Goal: Task Accomplishment & Management: Use online tool/utility

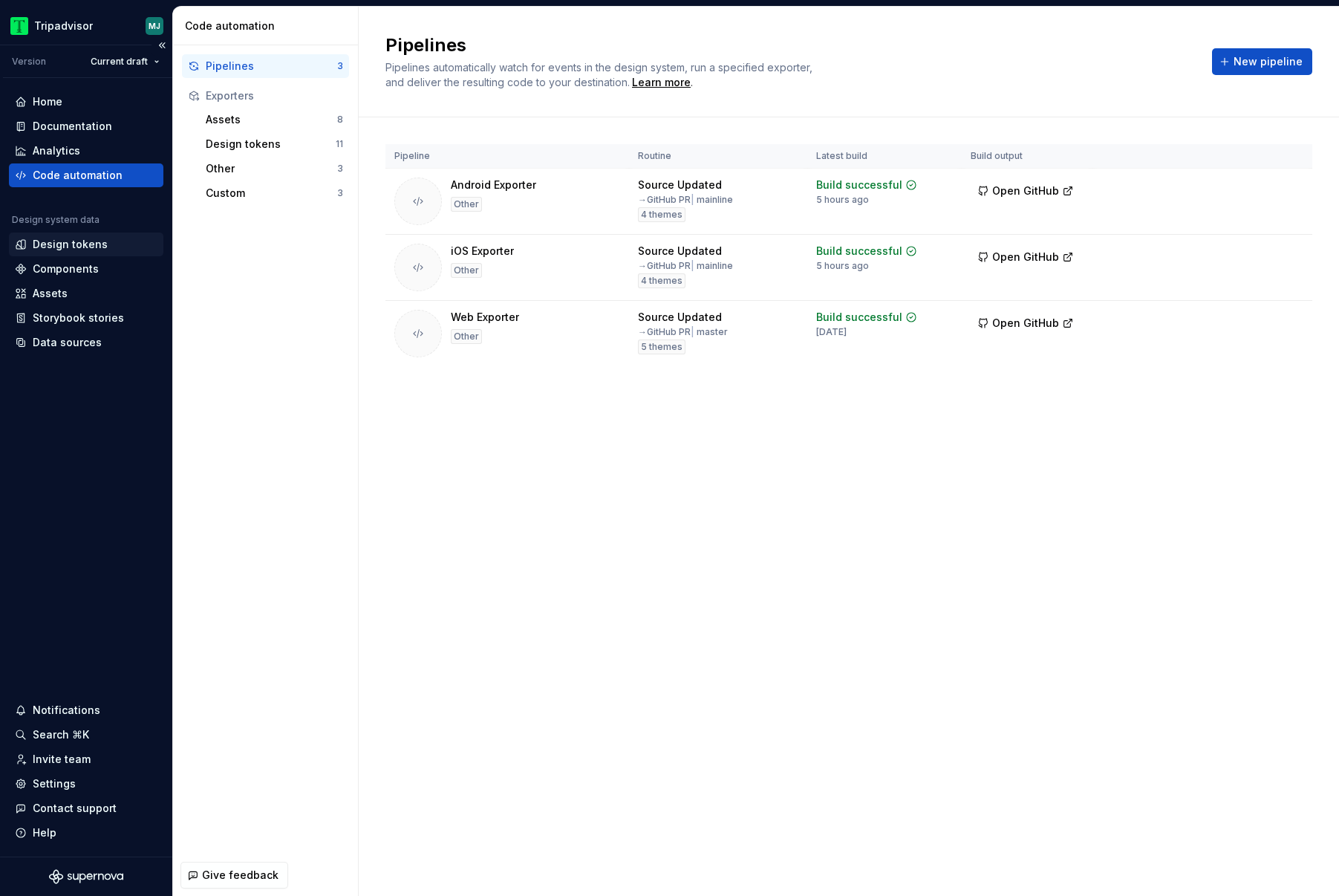
click at [86, 243] on div "Design tokens" at bounding box center [71, 244] width 75 height 15
click at [112, 245] on div "Design tokens" at bounding box center [86, 244] width 142 height 15
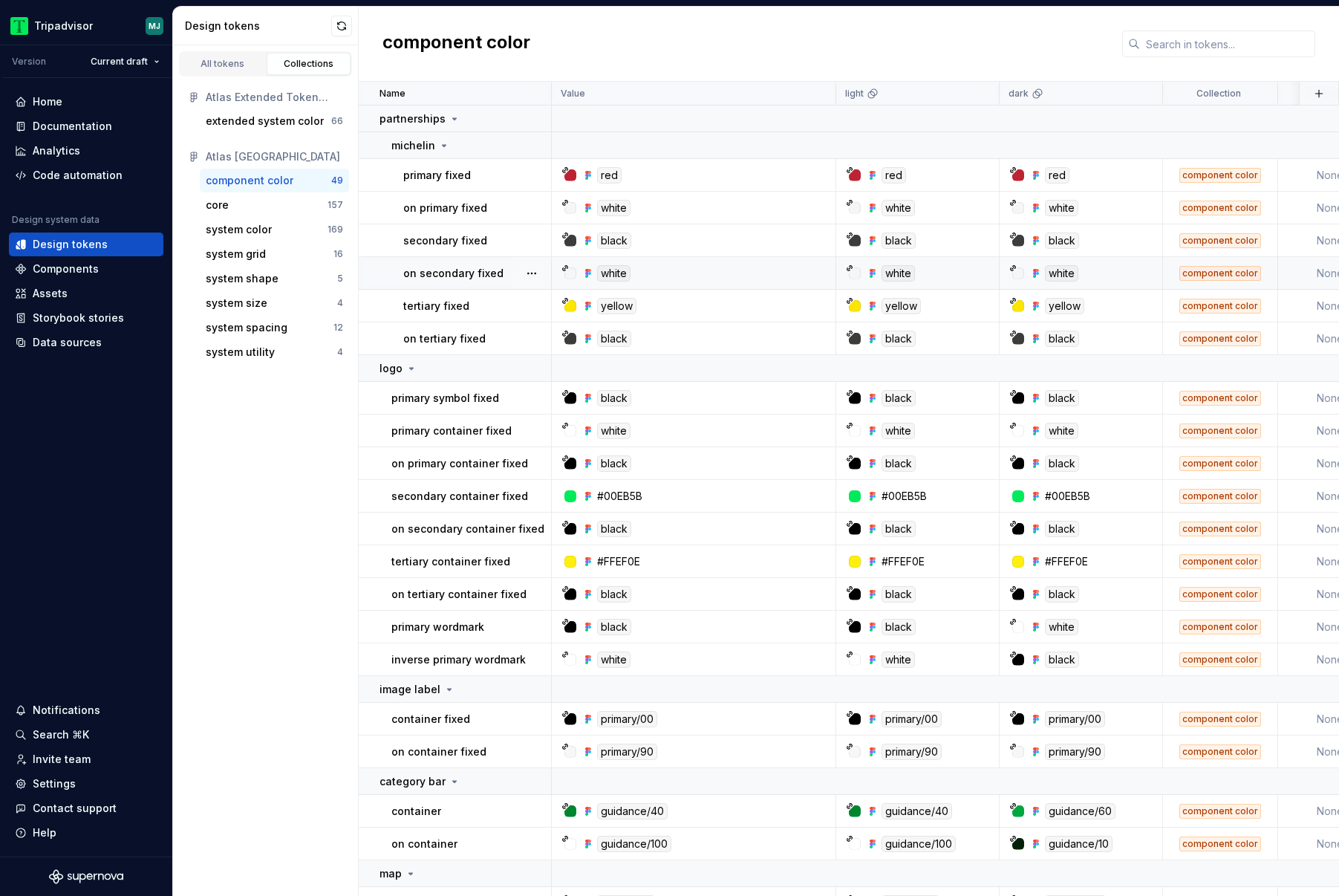
click at [617, 273] on div "white" at bounding box center [613, 273] width 33 height 16
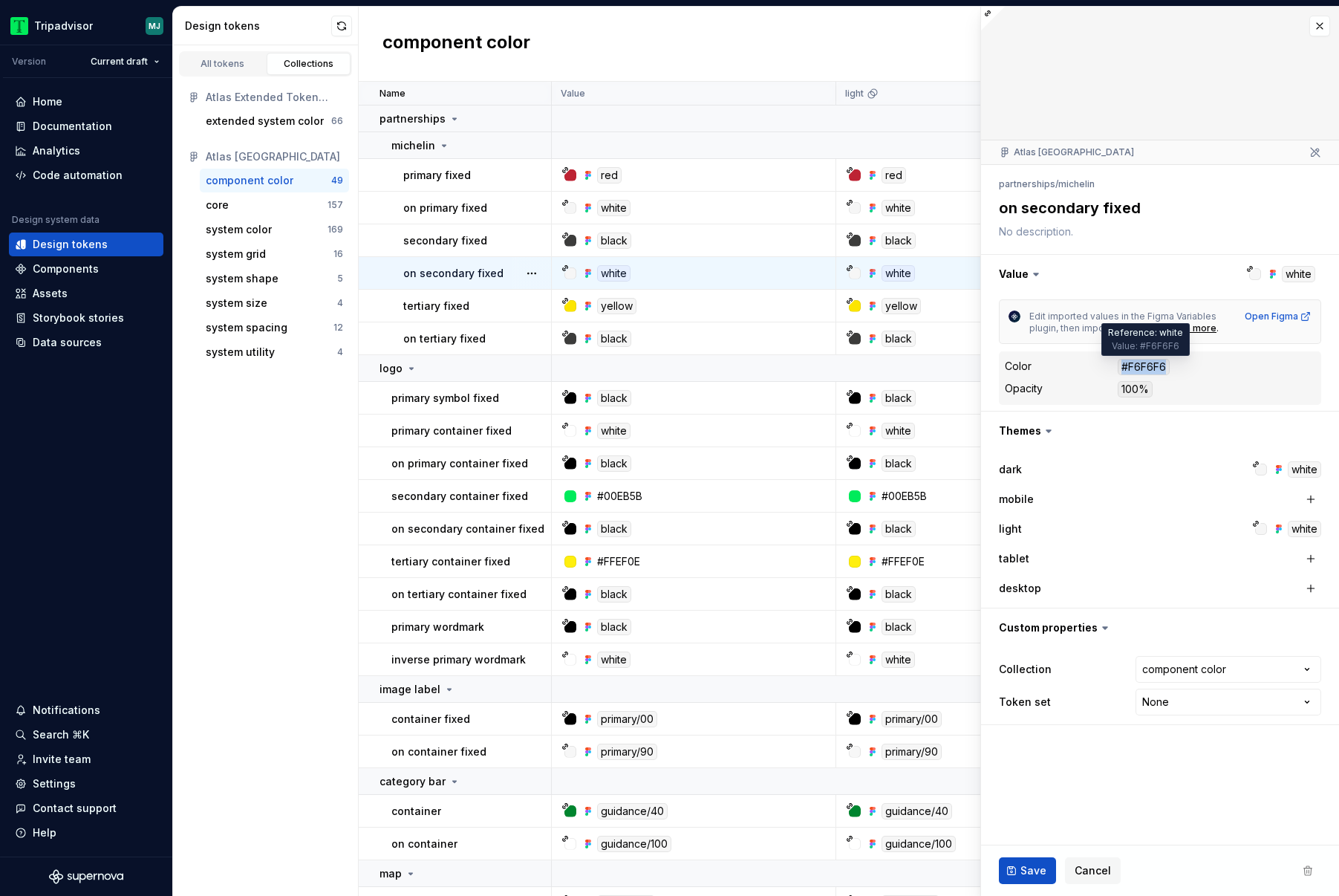
drag, startPoint x: 1176, startPoint y: 369, endPoint x: 1122, endPoint y: 370, distance: 54.0
click at [1122, 370] on dd "#F6F6F6" at bounding box center [1216, 367] width 198 height 16
click at [293, 212] on div "core 157" at bounding box center [274, 205] width 149 height 24
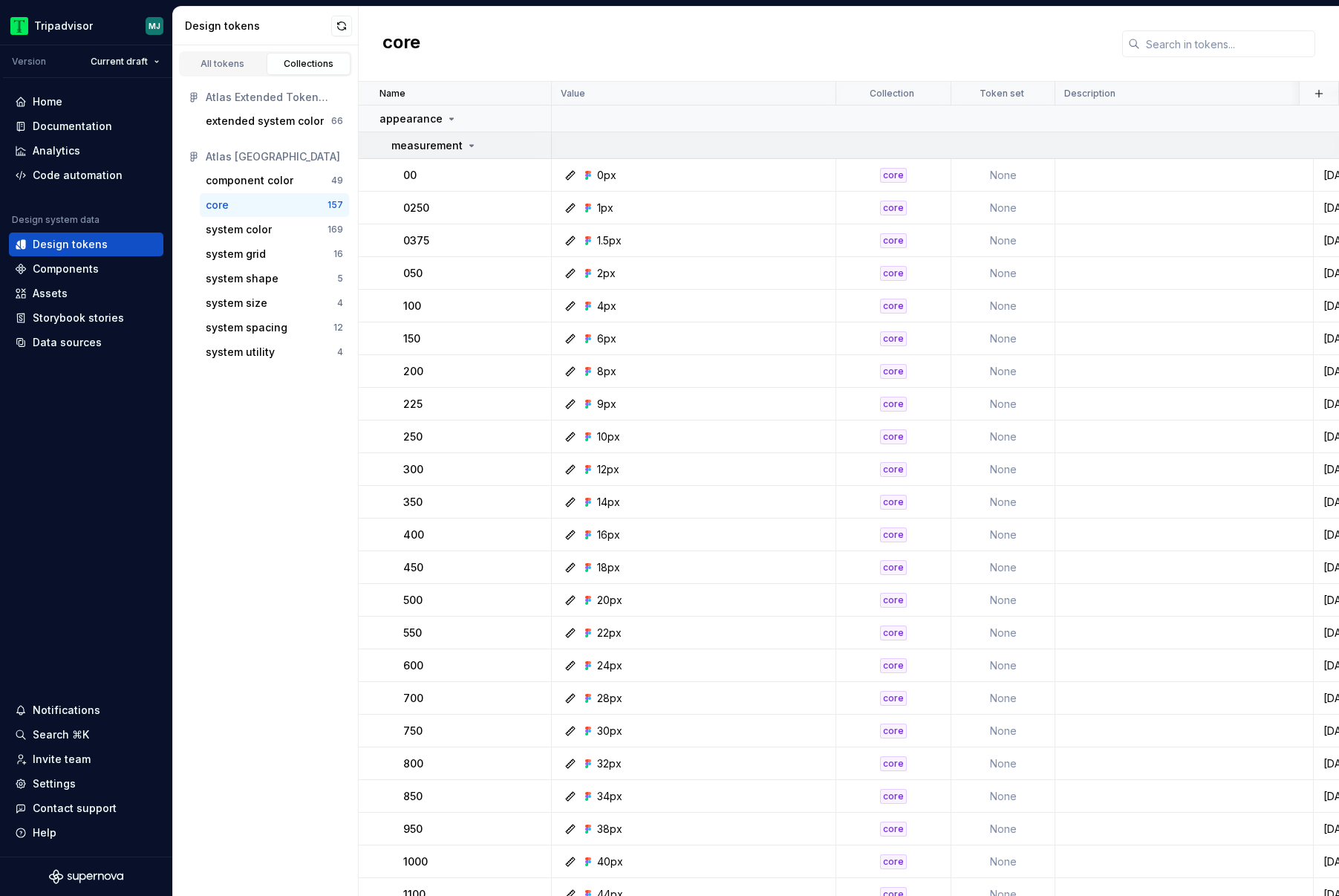
click at [456, 155] on td "measurement" at bounding box center [456, 146] width 193 height 27
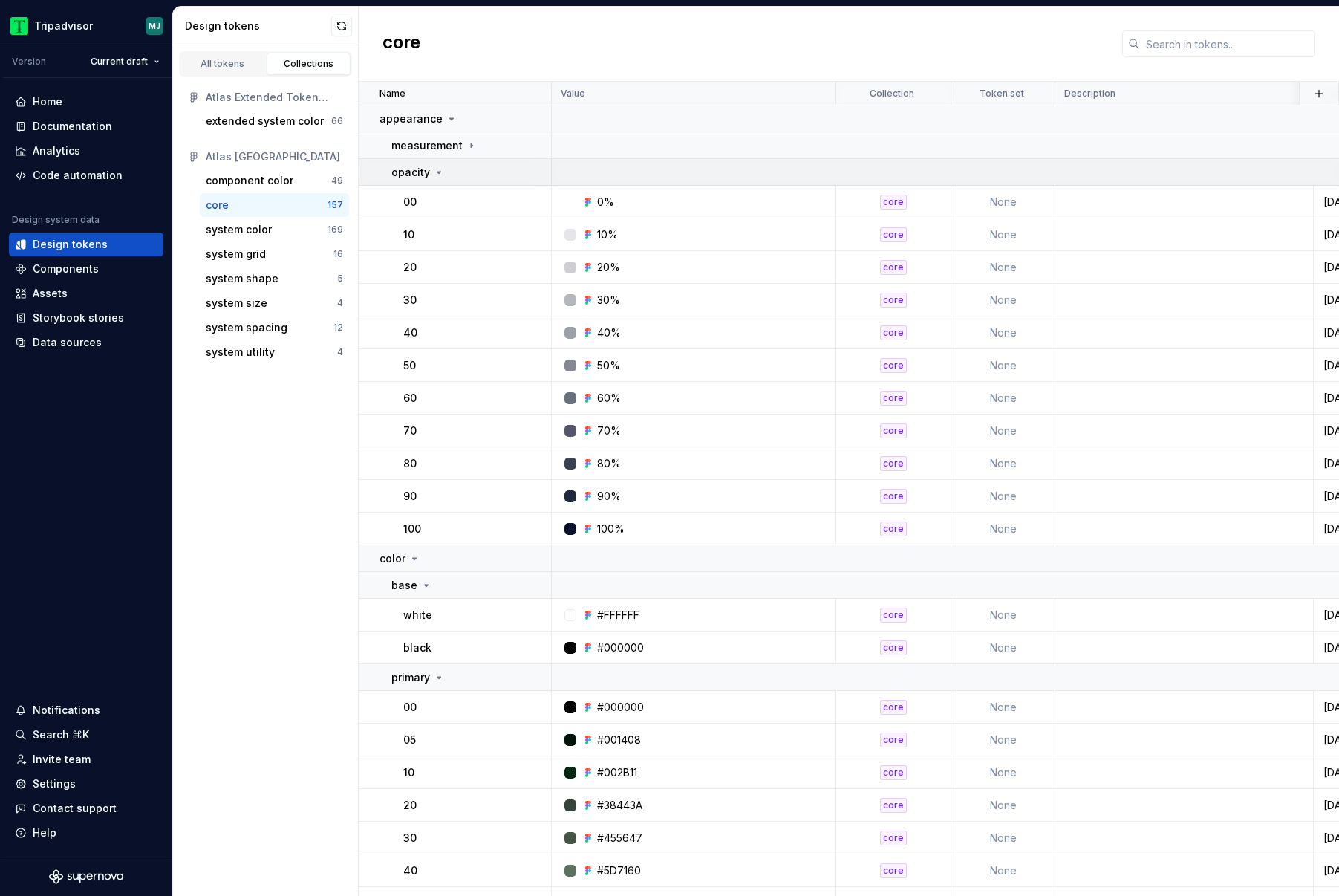
click at [450, 167] on div "opacity" at bounding box center [471, 172] width 159 height 15
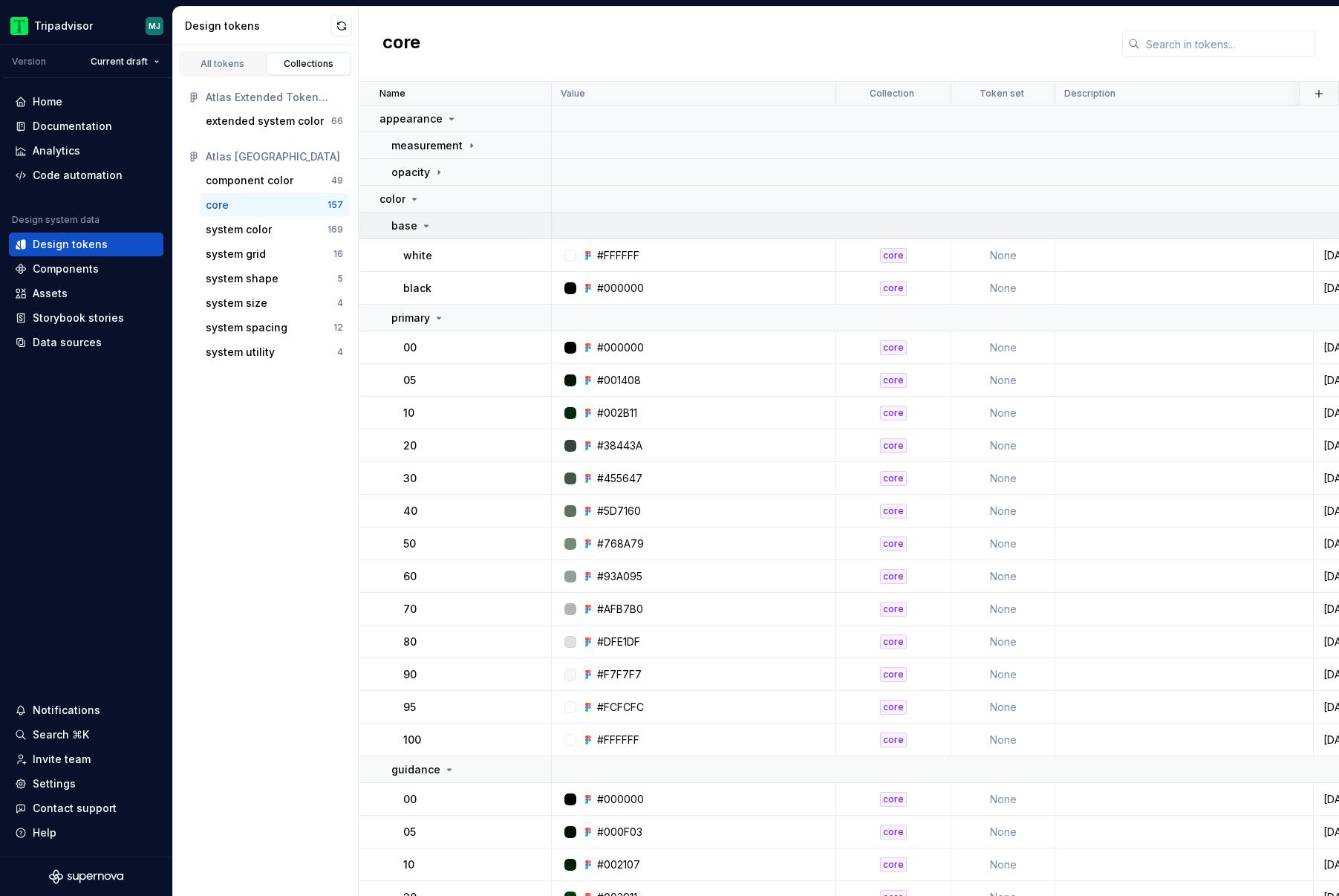
click at [447, 225] on div "base" at bounding box center [471, 226] width 159 height 15
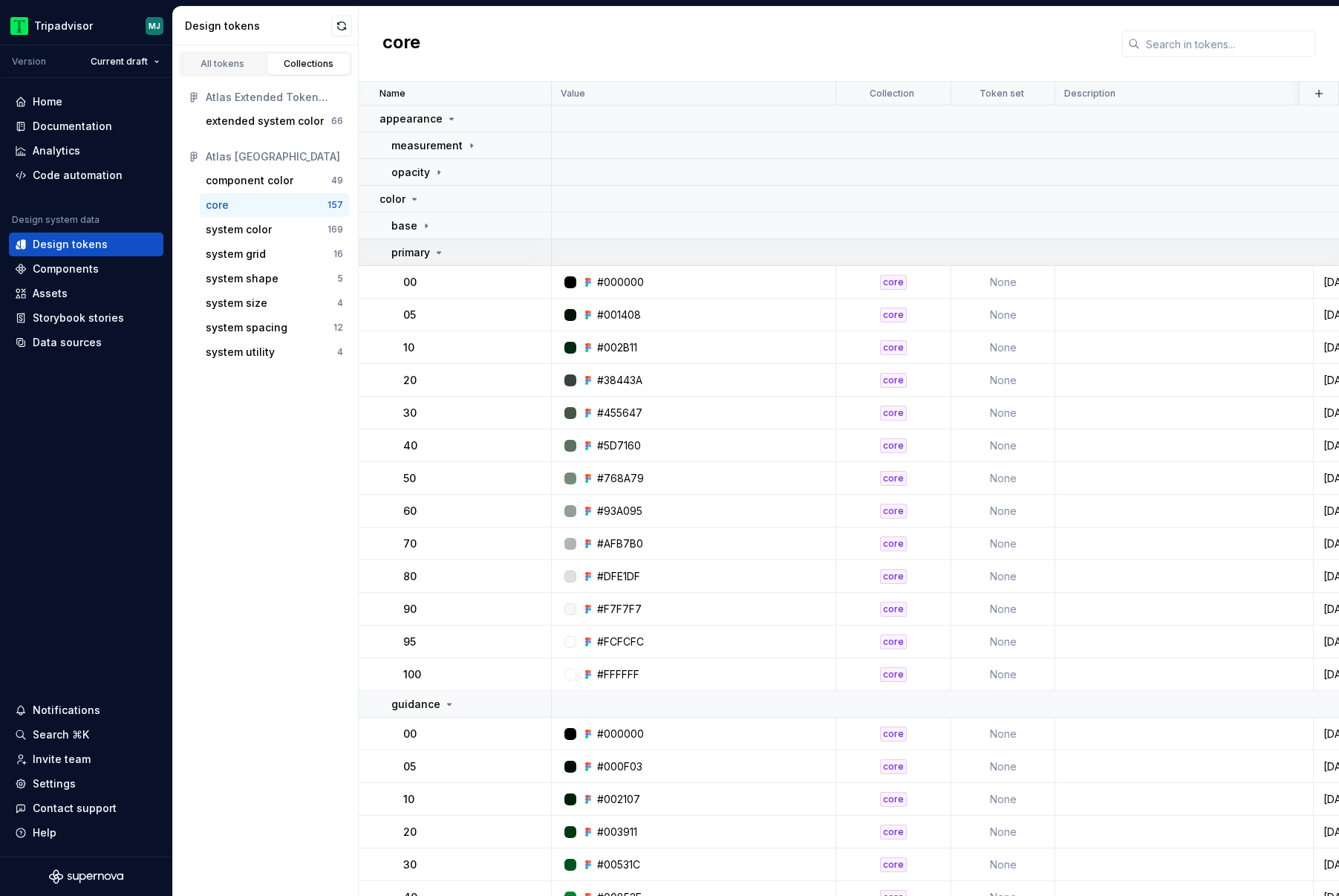
click at [445, 254] on div "primary" at bounding box center [471, 252] width 159 height 15
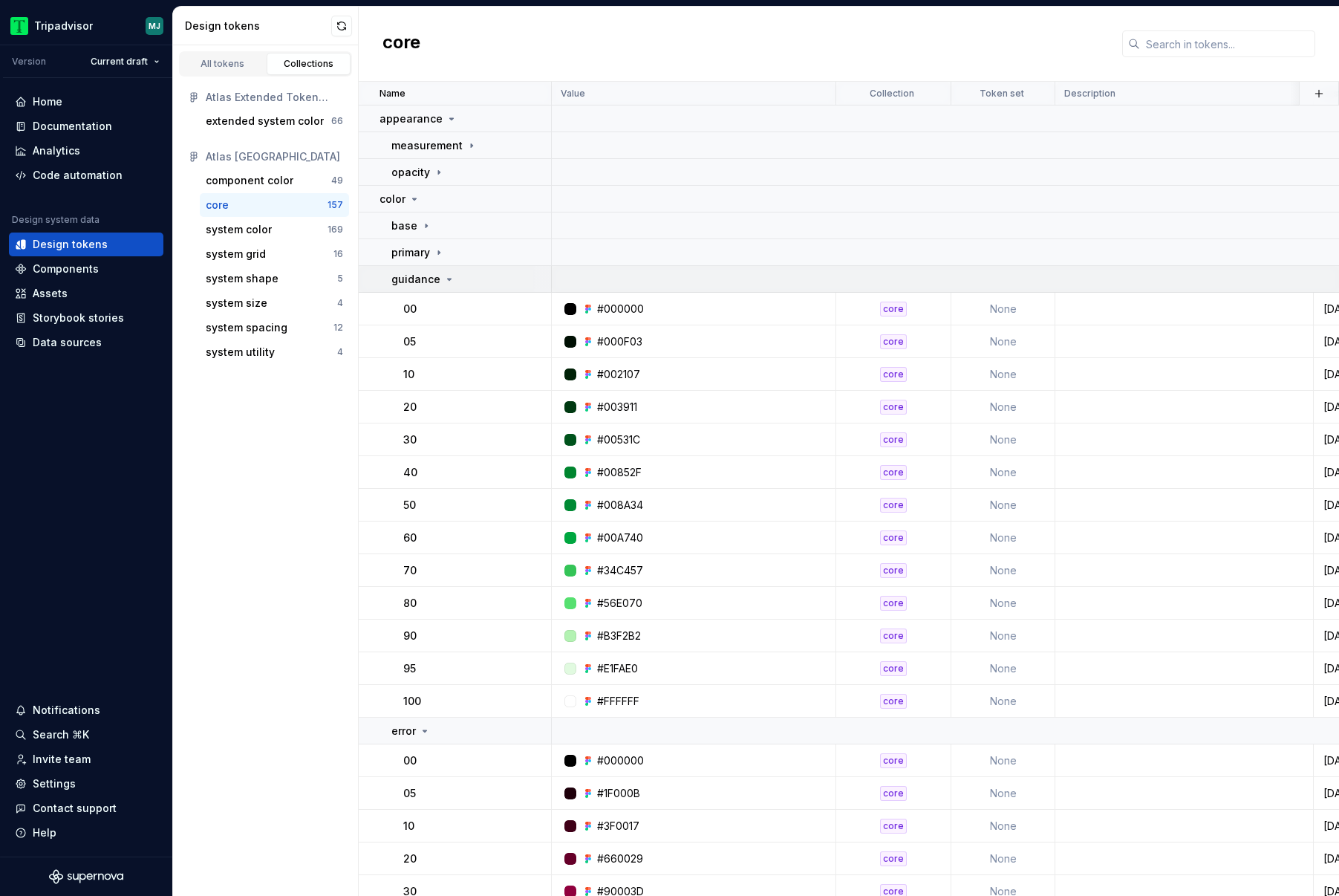
click at [448, 279] on icon at bounding box center [449, 279] width 4 height 2
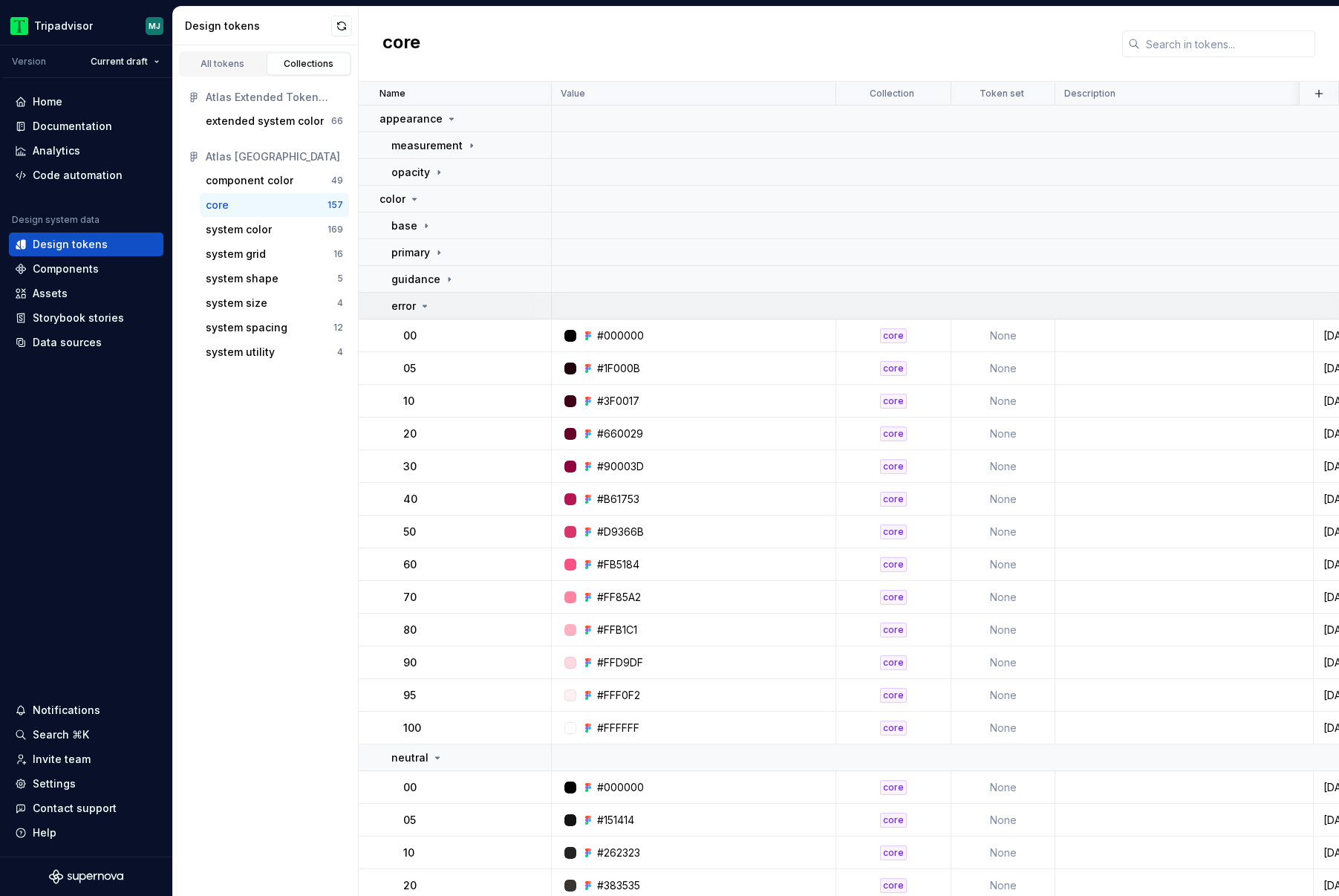
click at [456, 308] on div "error" at bounding box center [471, 306] width 159 height 15
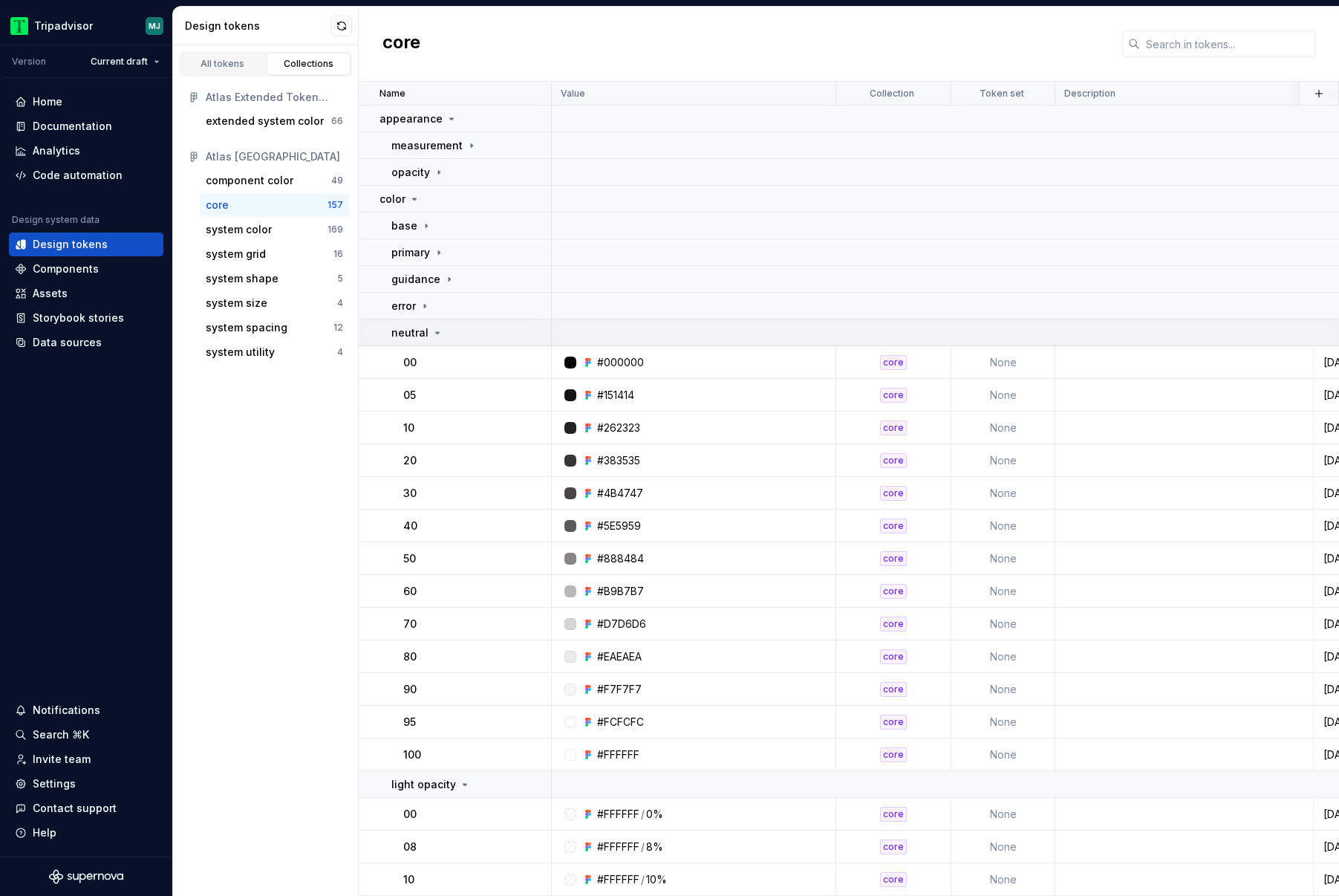
click at [438, 330] on icon at bounding box center [437, 332] width 12 height 12
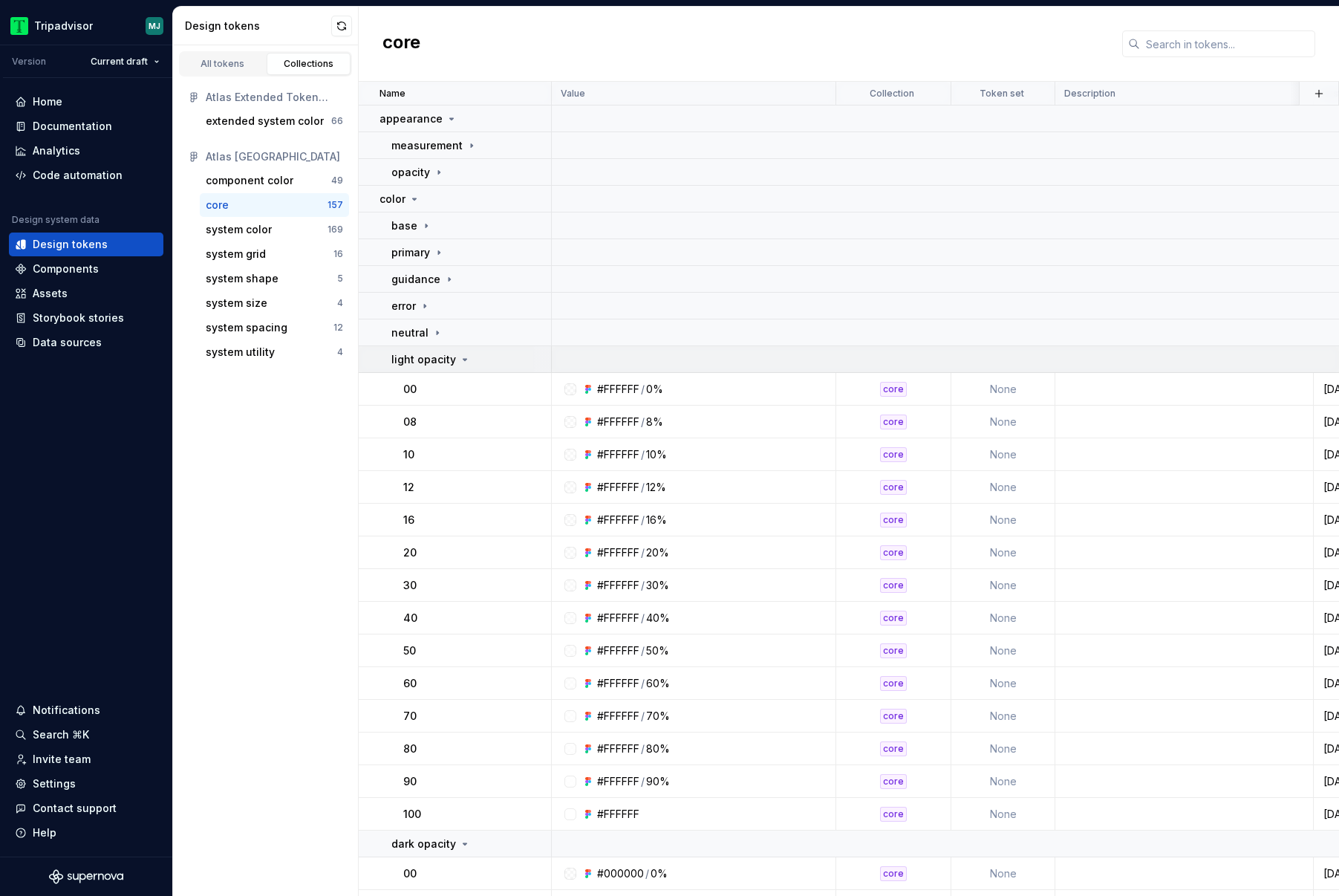
click at [445, 349] on td "light opacity" at bounding box center [456, 360] width 193 height 27
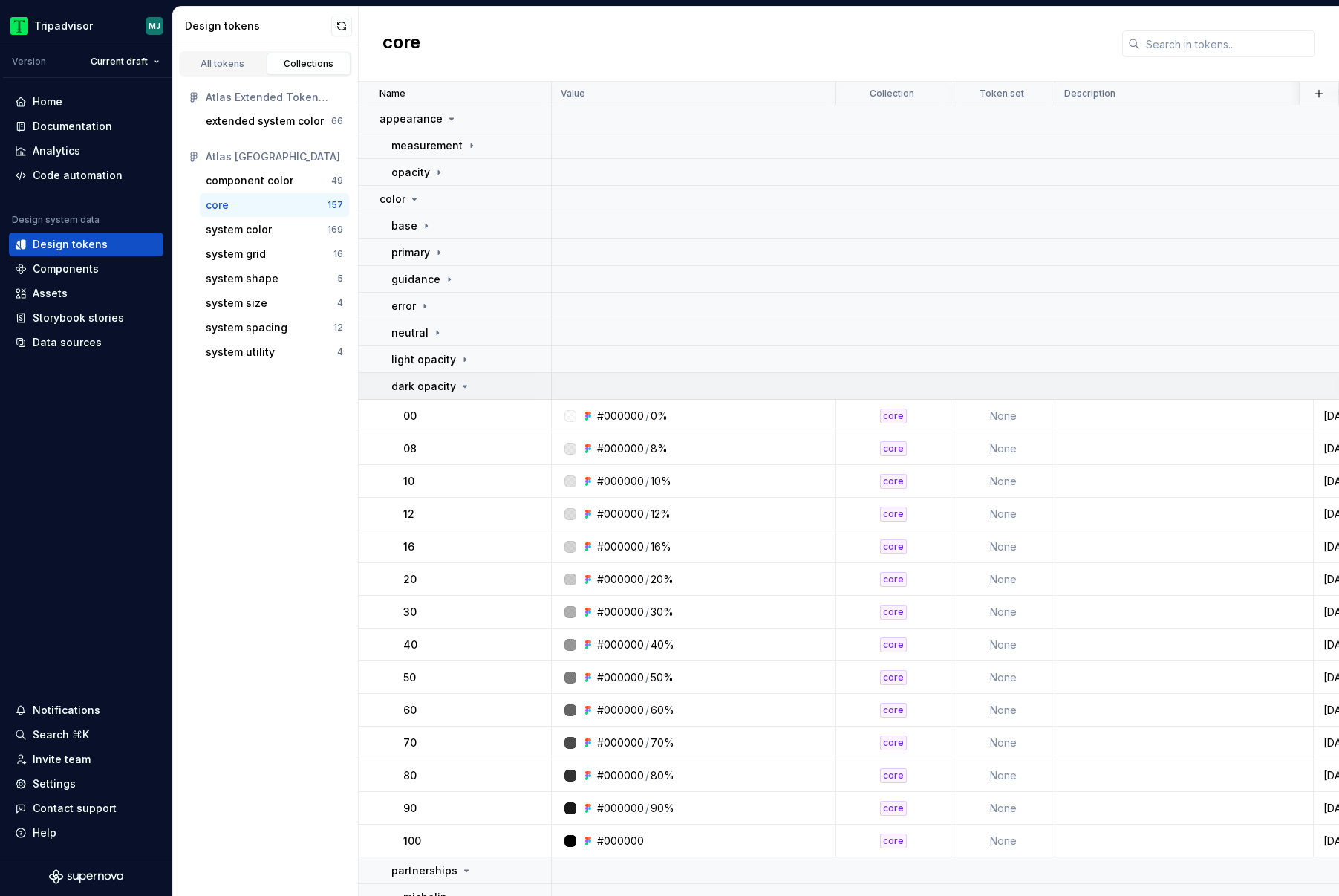
click at [446, 380] on p "dark opacity" at bounding box center [423, 386] width 64 height 15
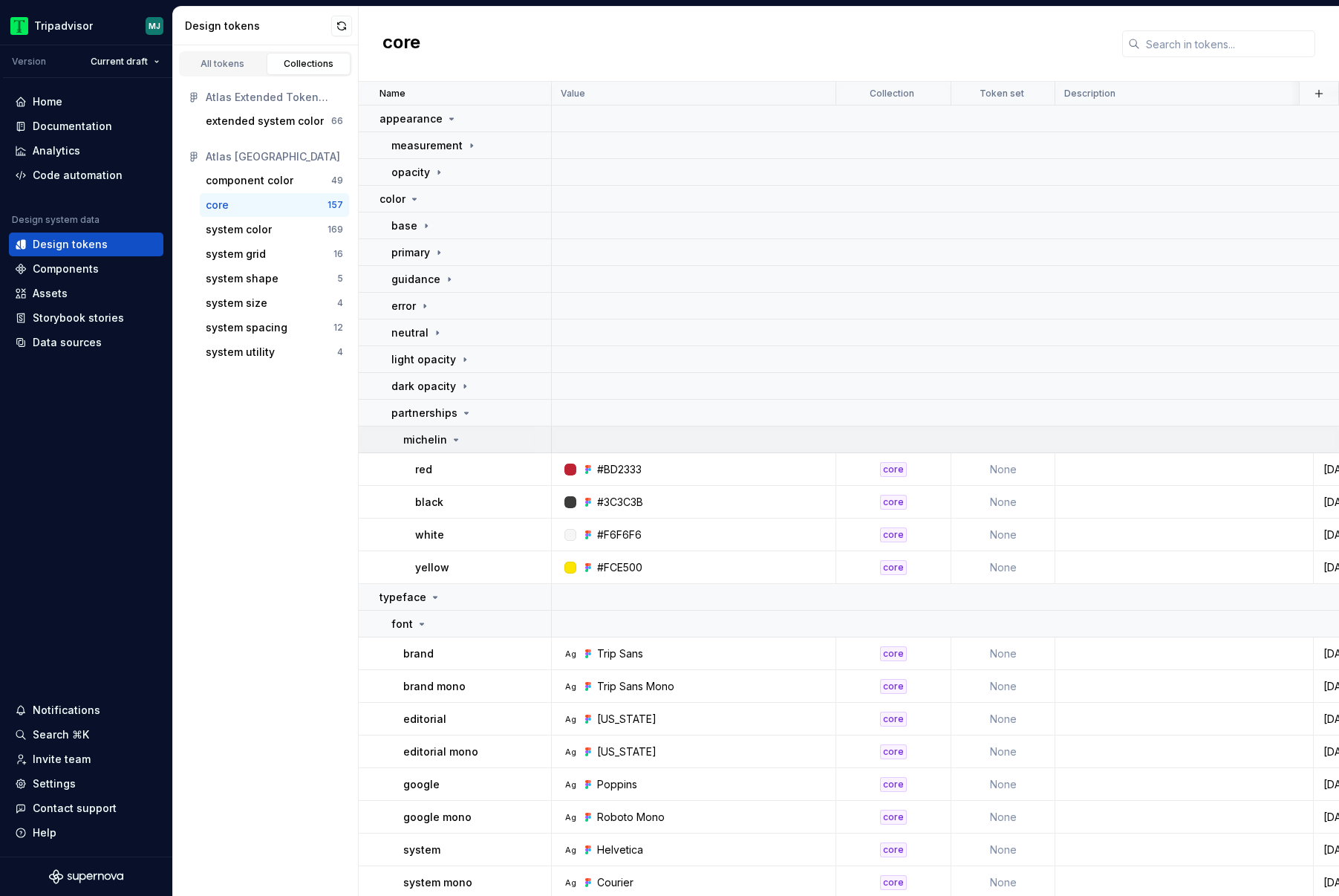
click at [443, 439] on p "michelin" at bounding box center [425, 439] width 44 height 15
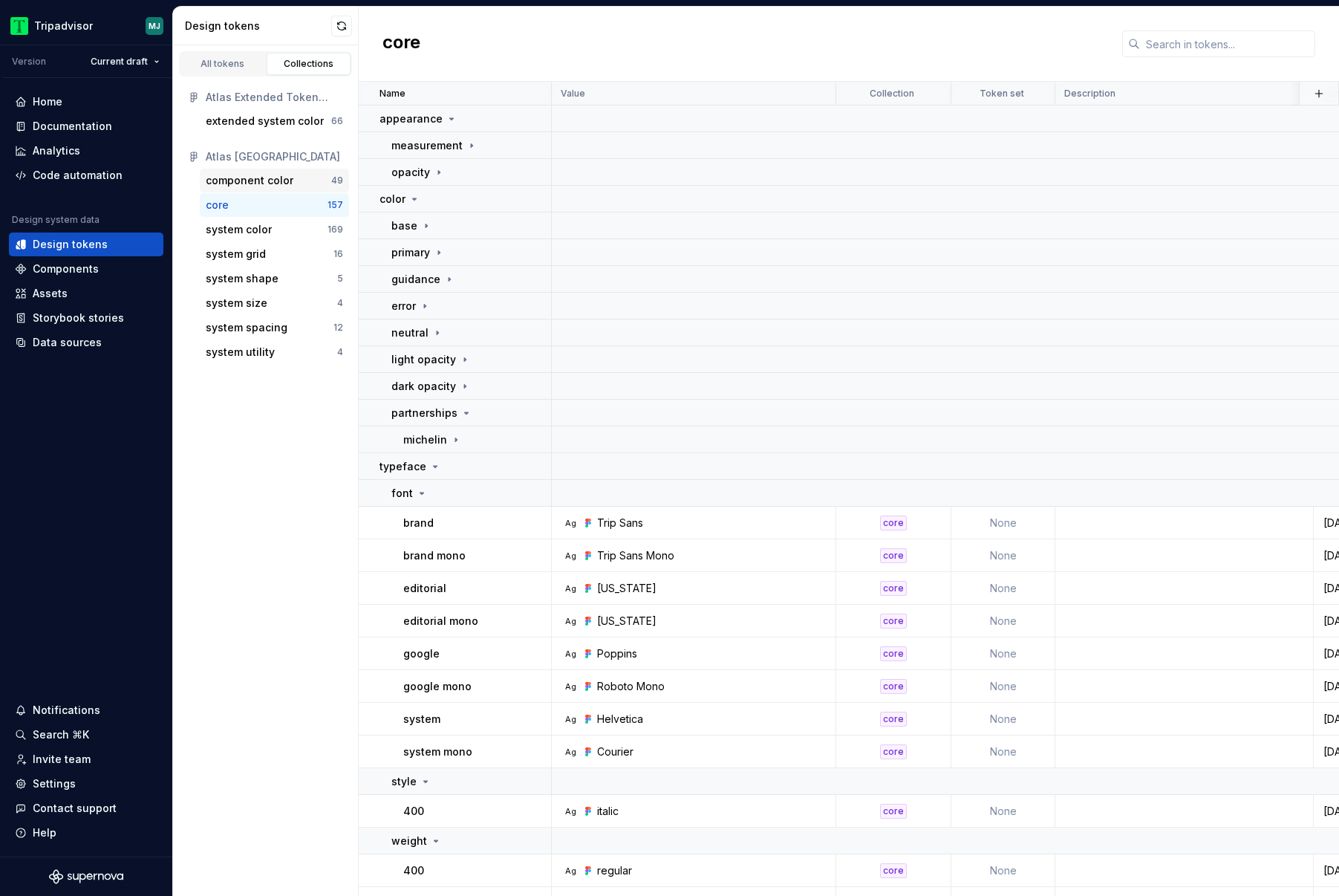
click at [311, 190] on div "component color 49" at bounding box center [274, 180] width 149 height 24
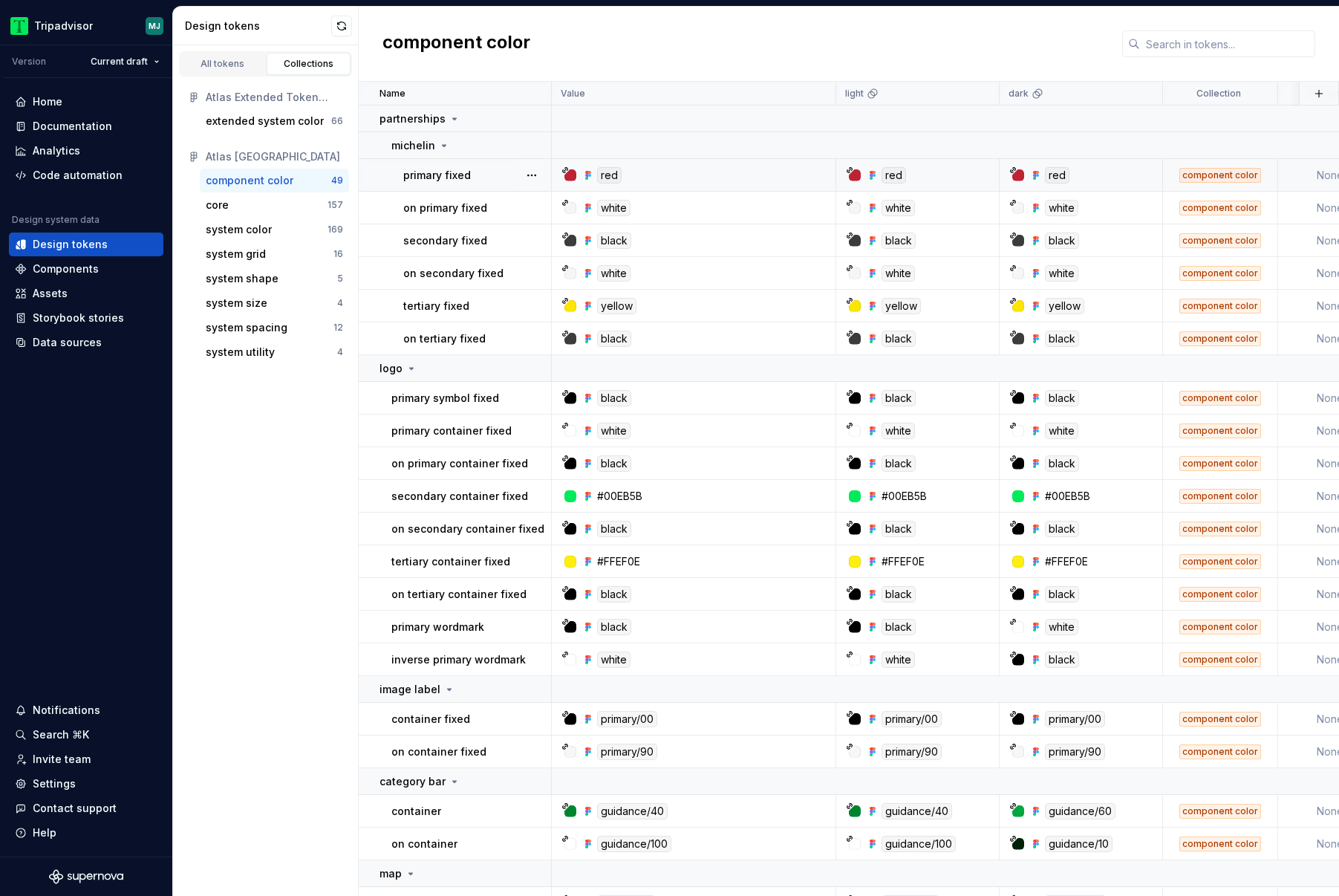
click at [568, 170] on icon at bounding box center [565, 170] width 7 height 7
click at [615, 177] on div "red" at bounding box center [609, 175] width 24 height 16
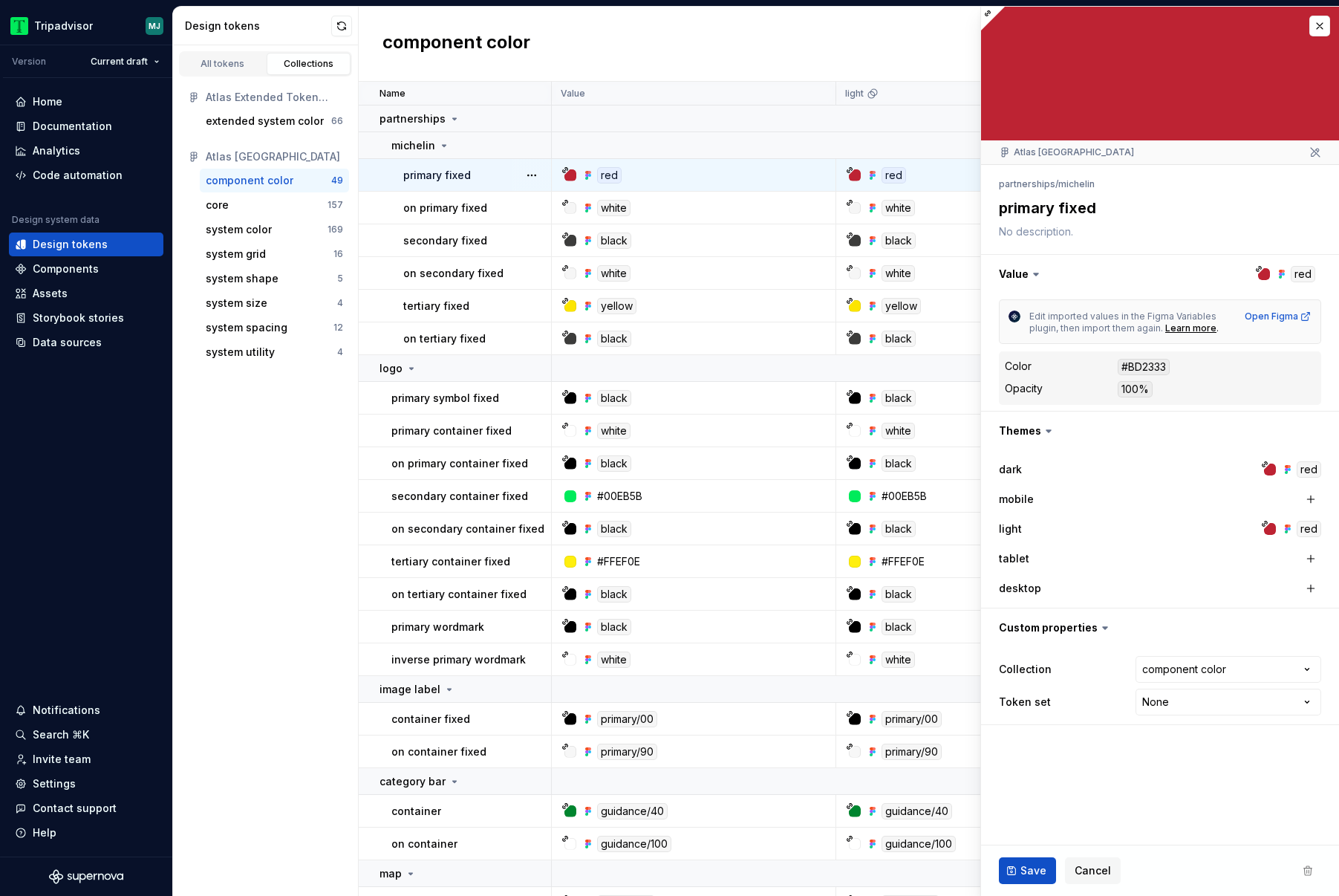
type textarea "*"
click at [260, 229] on div "system color" at bounding box center [239, 229] width 66 height 15
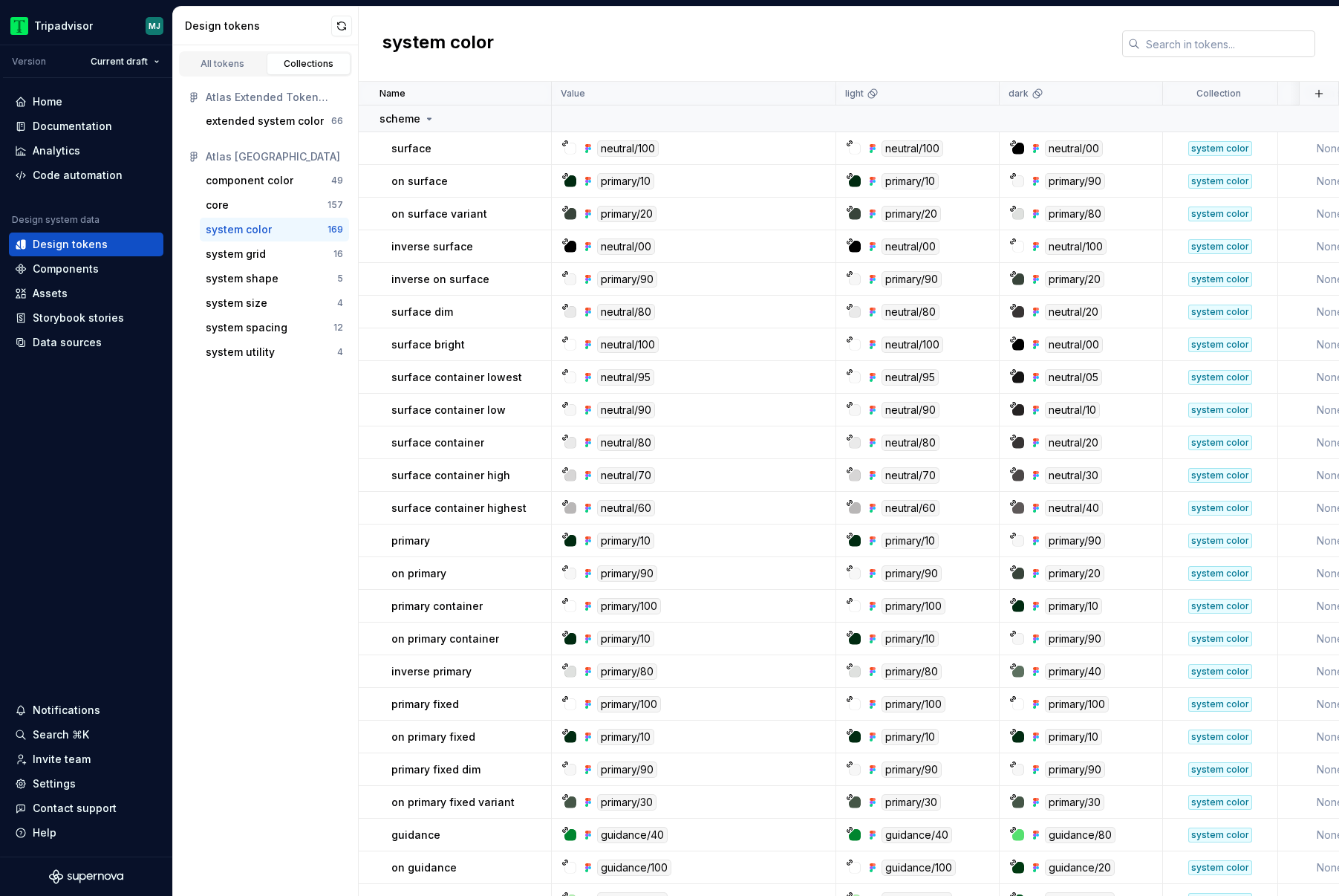
click at [1156, 41] on input "text" at bounding box center [1228, 44] width 175 height 27
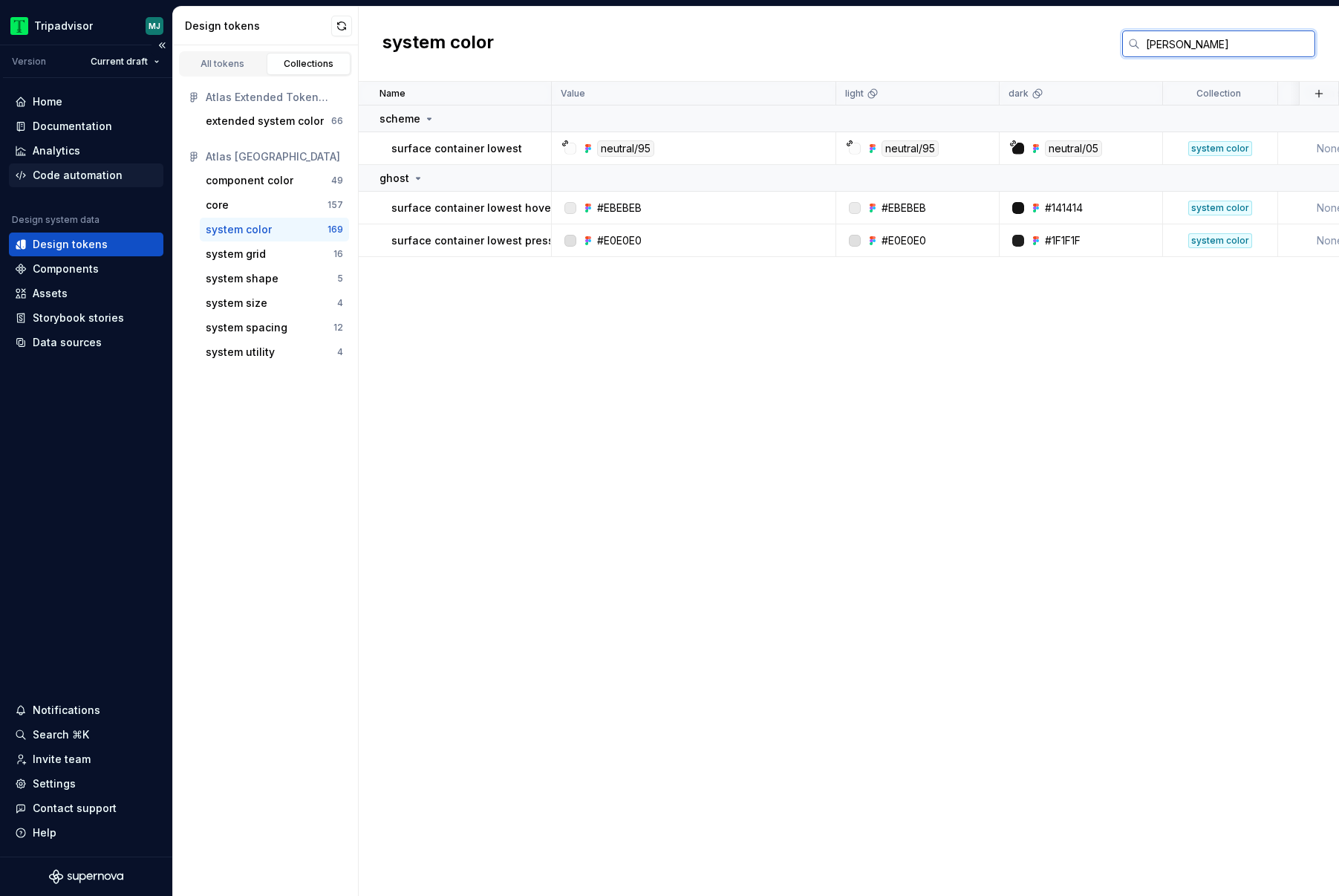
type input "[PERSON_NAME]"
click at [72, 173] on div "Code automation" at bounding box center [78, 175] width 90 height 15
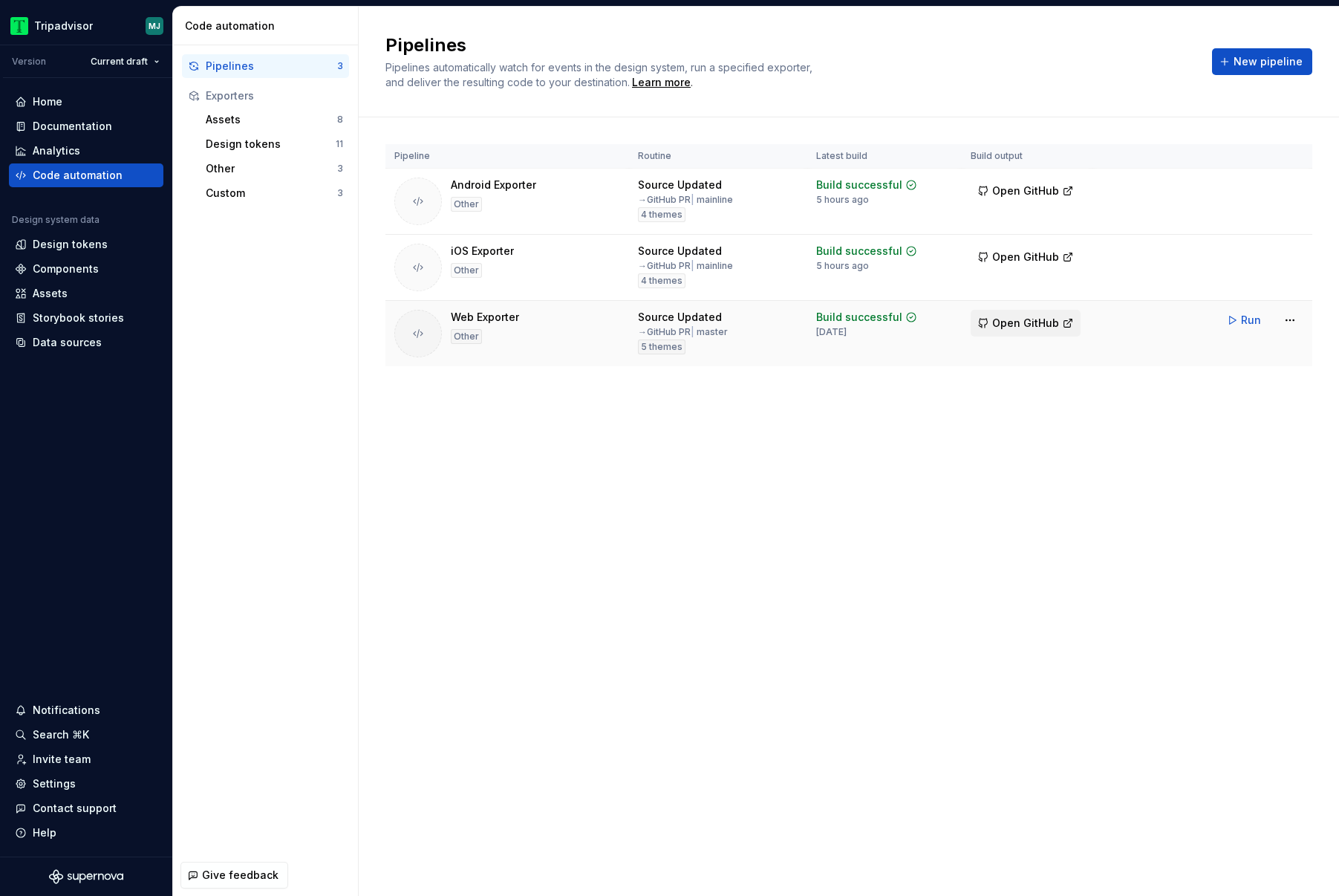
click at [1024, 323] on span "Open GitHub" at bounding box center [1026, 323] width 67 height 15
click at [1000, 266] on button "Open GitHub" at bounding box center [1026, 257] width 110 height 27
click at [1244, 325] on span "Run" at bounding box center [1251, 320] width 20 height 15
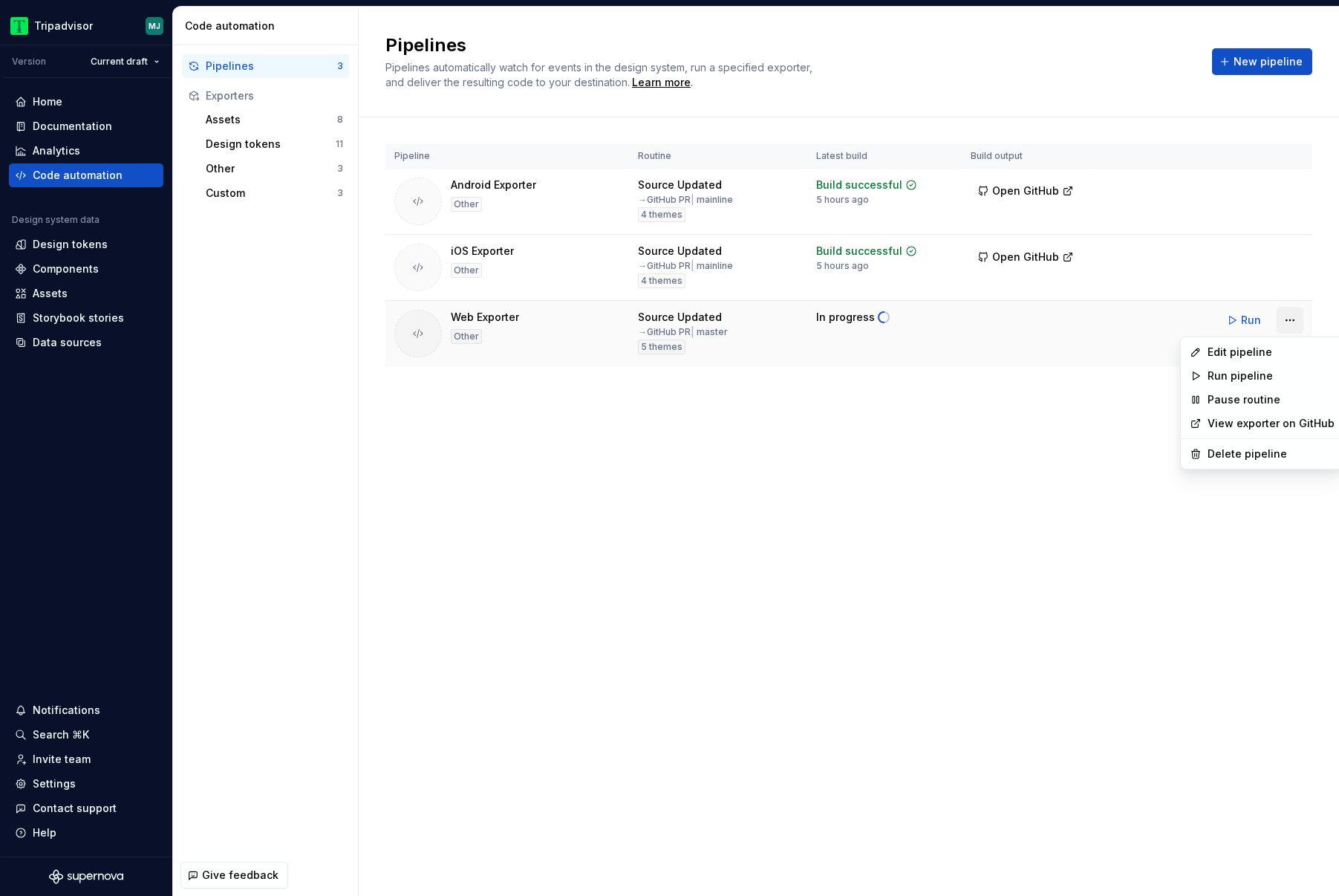
click at [1290, 320] on html "Tripadvisor MJ Version Current draft Home Documentation Analytics Code automati…" at bounding box center [670, 448] width 1339 height 896
click at [924, 422] on html "Tripadvisor MJ Version Current draft Home Documentation Analytics Code automati…" at bounding box center [670, 448] width 1339 height 896
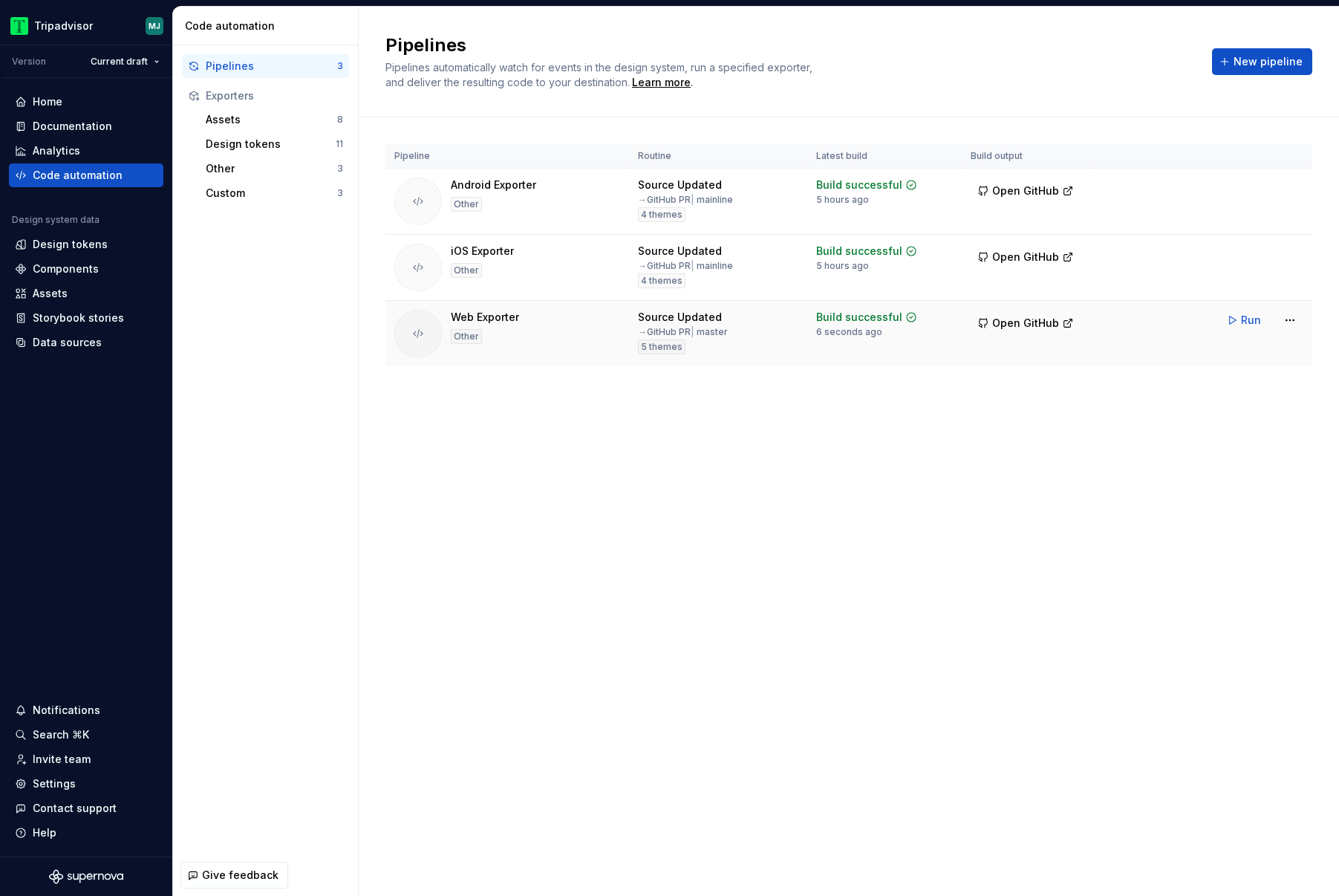
click at [1033, 304] on td "Open GitHub" at bounding box center [1028, 334] width 131 height 66
click at [1031, 312] on button "Open GitHub" at bounding box center [1026, 323] width 110 height 27
click at [1288, 317] on html "Tripadvisor MJ Version Current draft Home Documentation Analytics Code automati…" at bounding box center [670, 448] width 1339 height 896
click at [1045, 443] on html "Tripadvisor MJ Version Current draft Home Documentation Analytics Code automati…" at bounding box center [670, 448] width 1339 height 896
click at [1284, 323] on html "Tripadvisor MJ Version Current draft Home Documentation Analytics Code automati…" at bounding box center [670, 448] width 1339 height 896
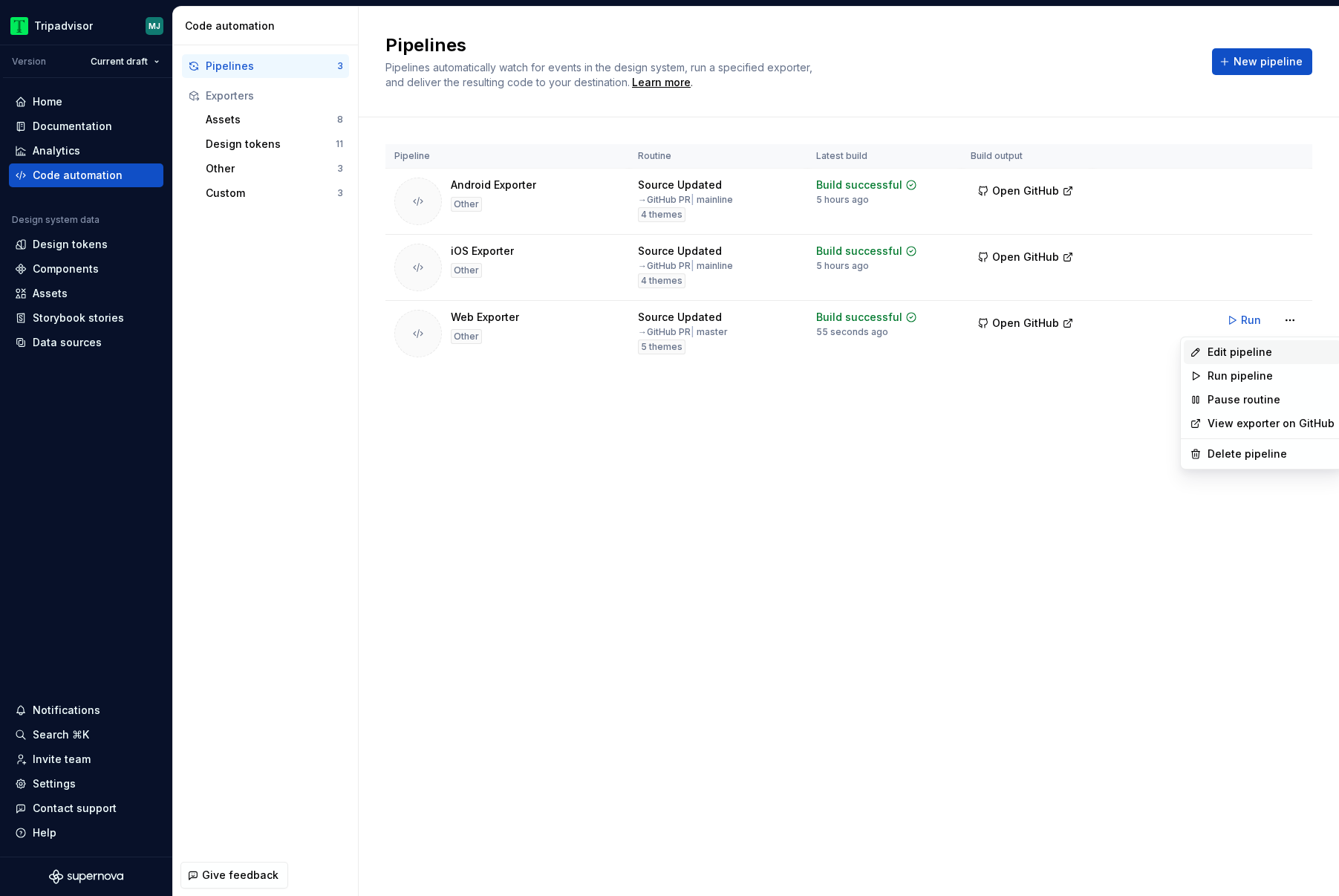
click at [1290, 352] on div "Edit pipeline" at bounding box center [1271, 352] width 127 height 15
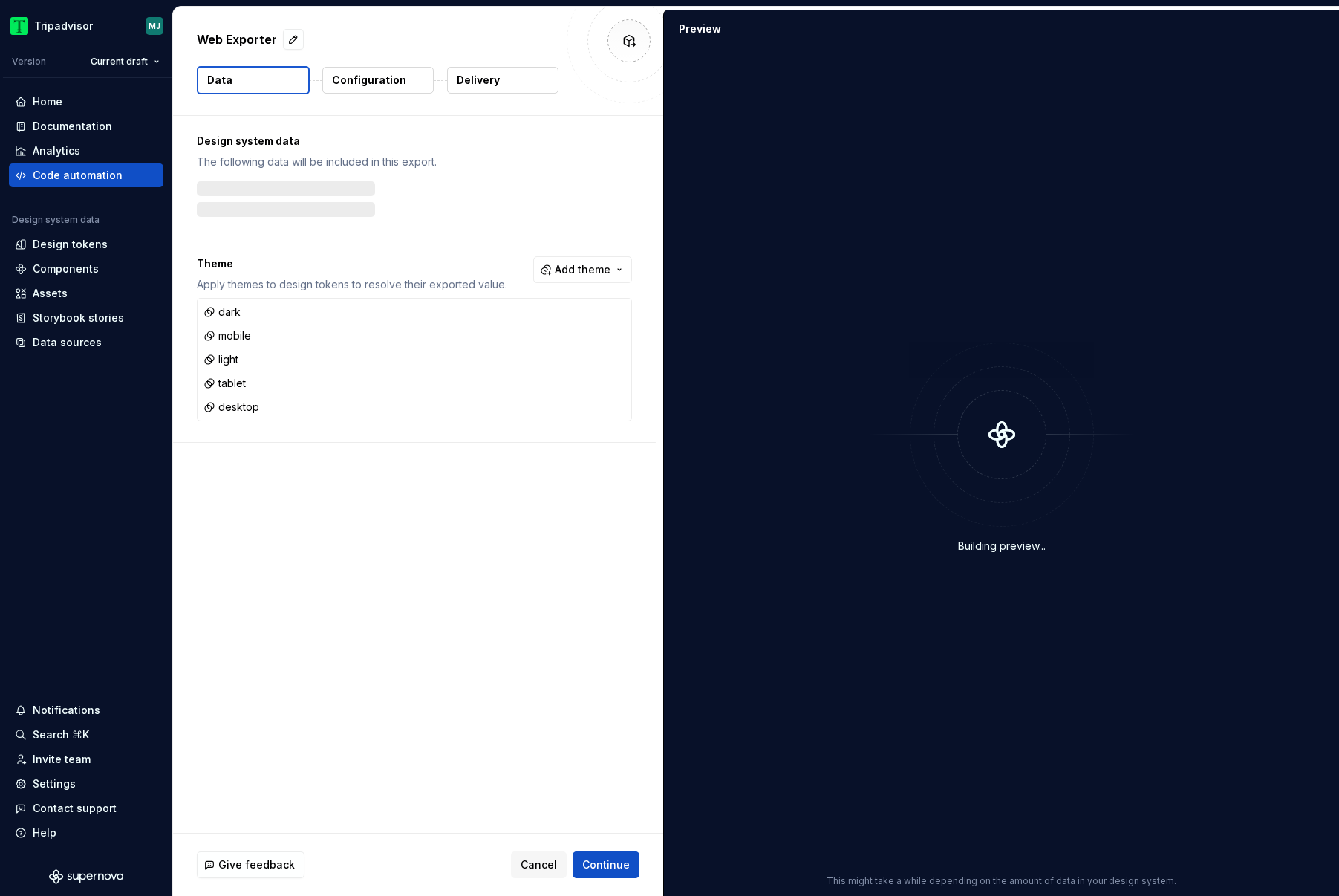
click at [505, 76] on button "Delivery" at bounding box center [503, 81] width 111 height 27
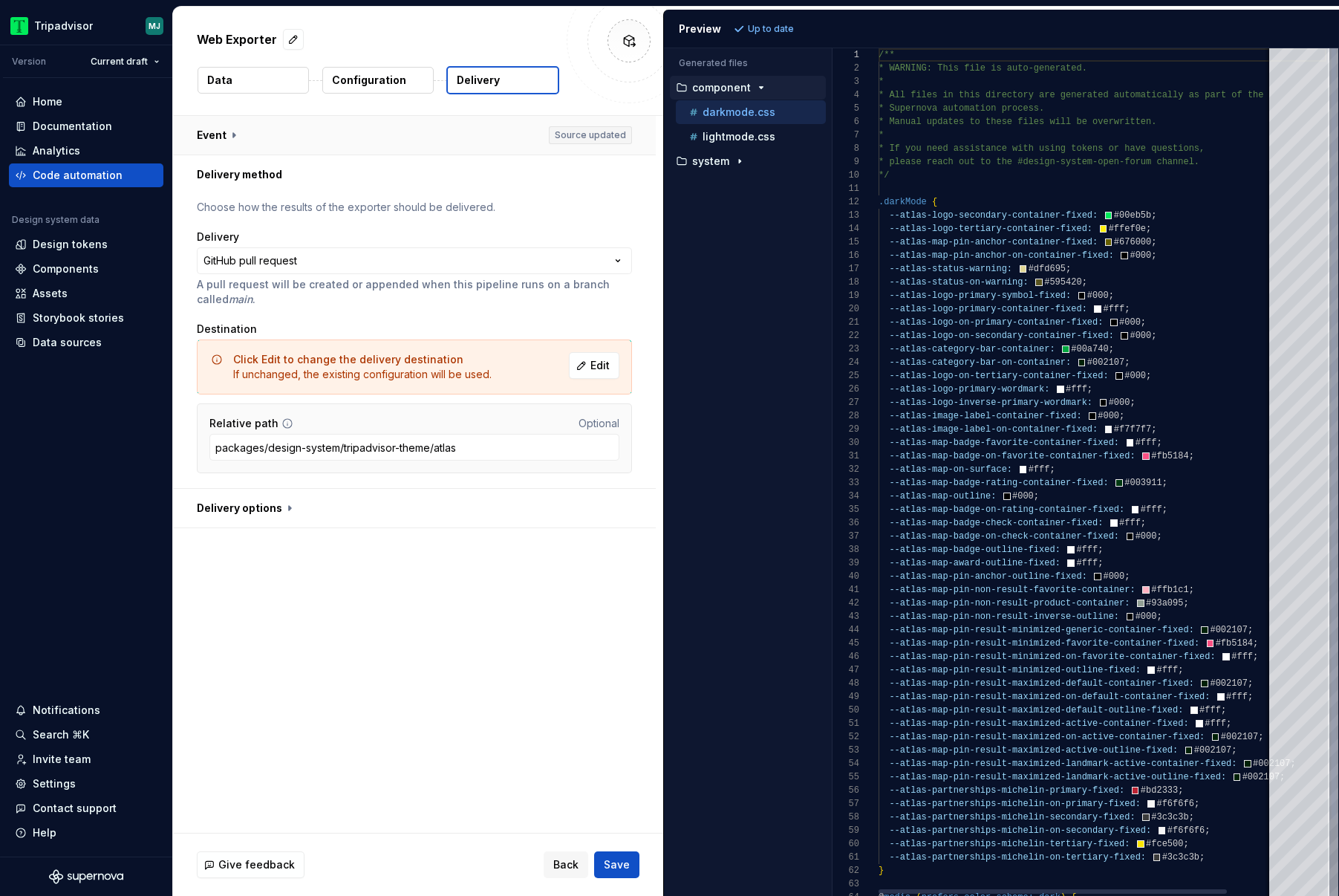
click at [420, 125] on button "button" at bounding box center [414, 134] width 482 height 38
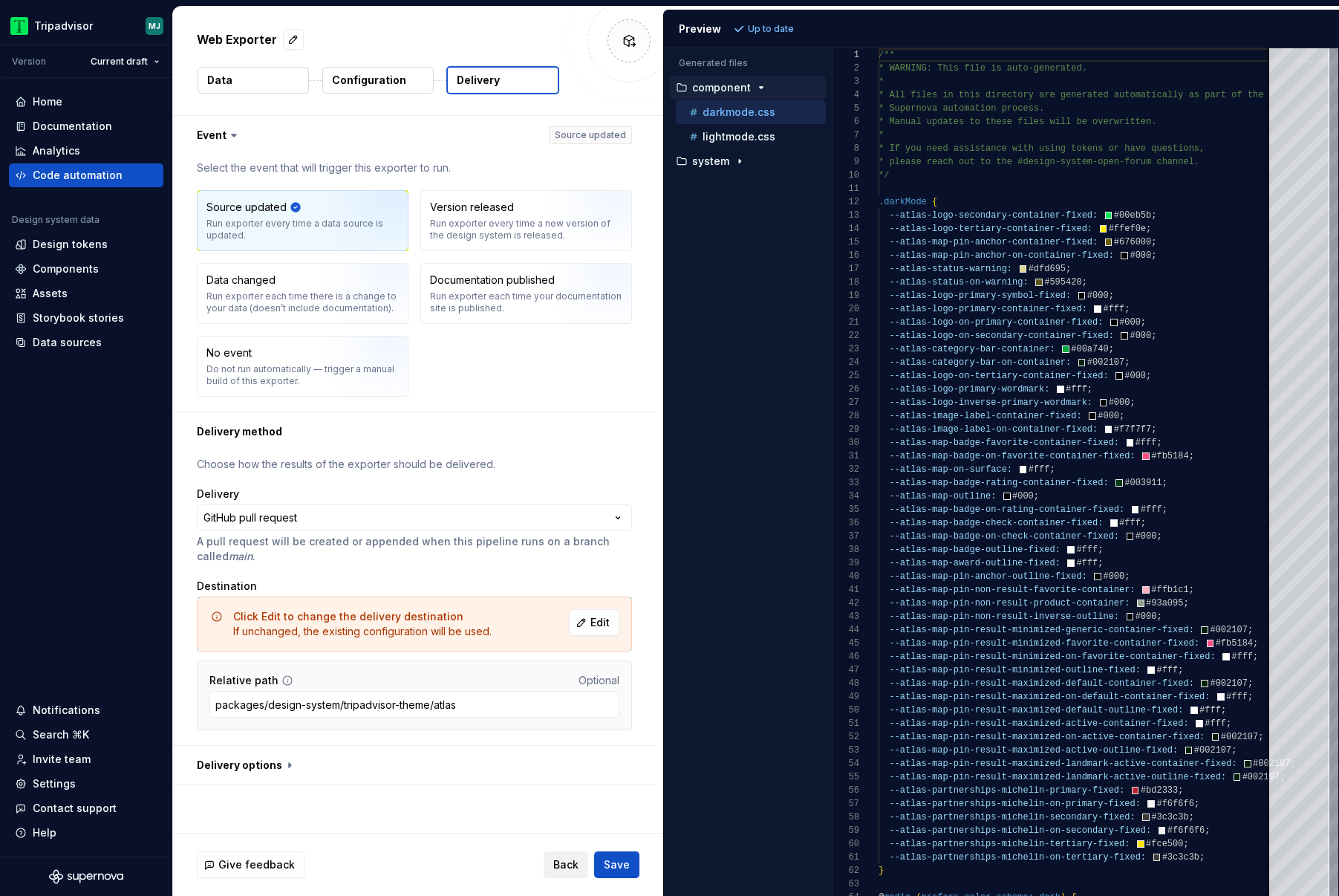
click at [577, 866] on span "Back" at bounding box center [566, 865] width 25 height 15
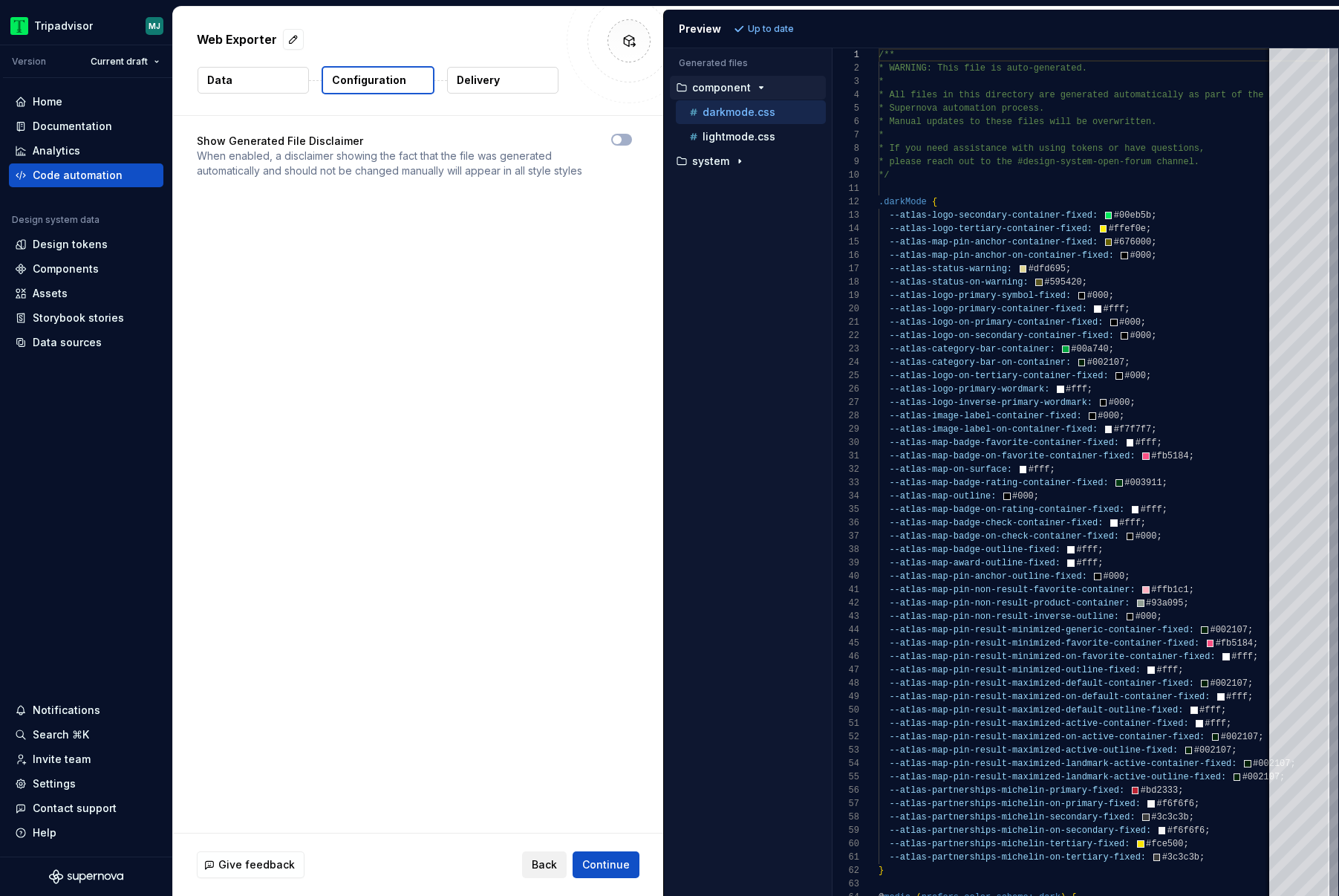
click at [553, 867] on span "Back" at bounding box center [544, 865] width 25 height 15
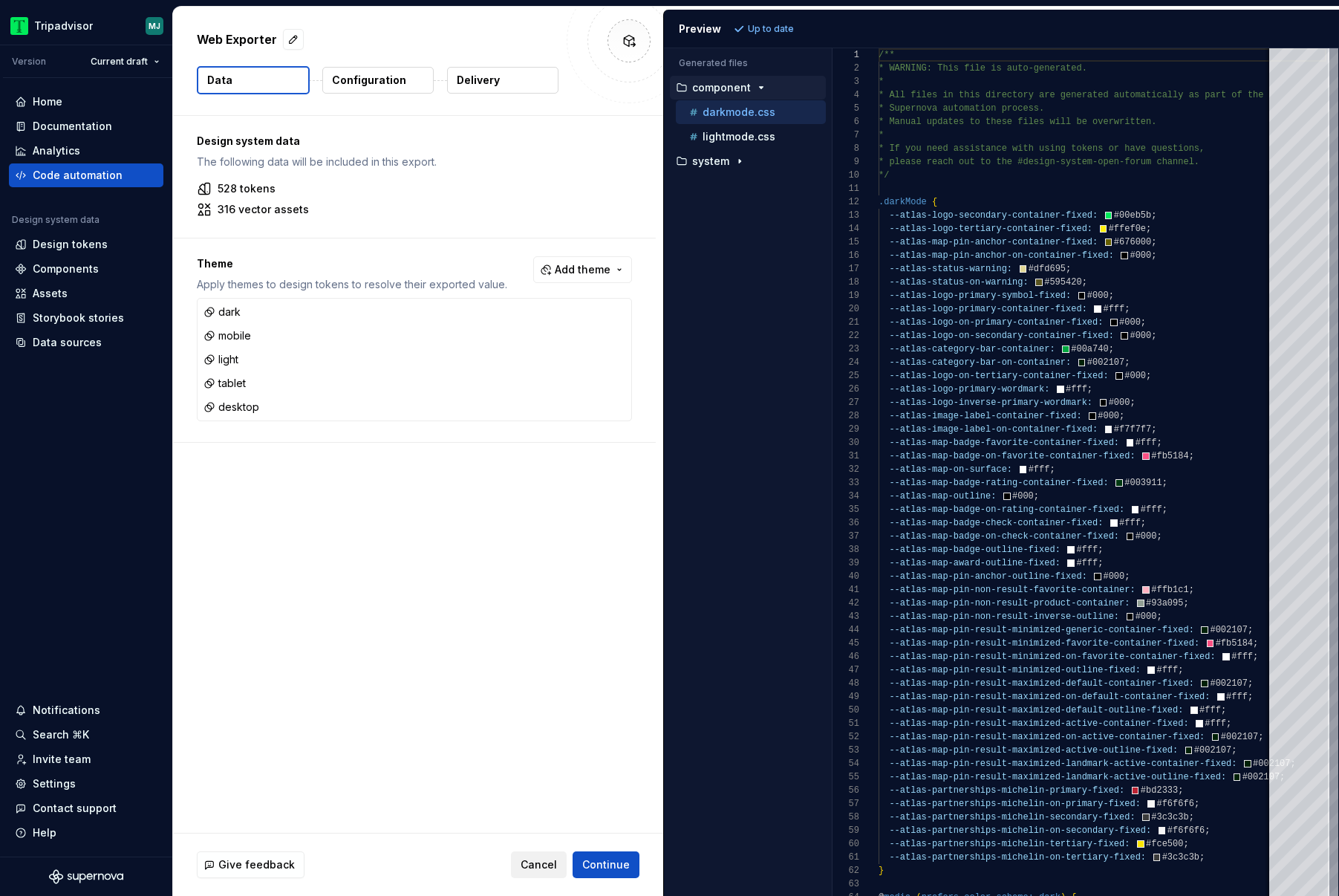
click at [548, 865] on span "Cancel" at bounding box center [539, 865] width 37 height 15
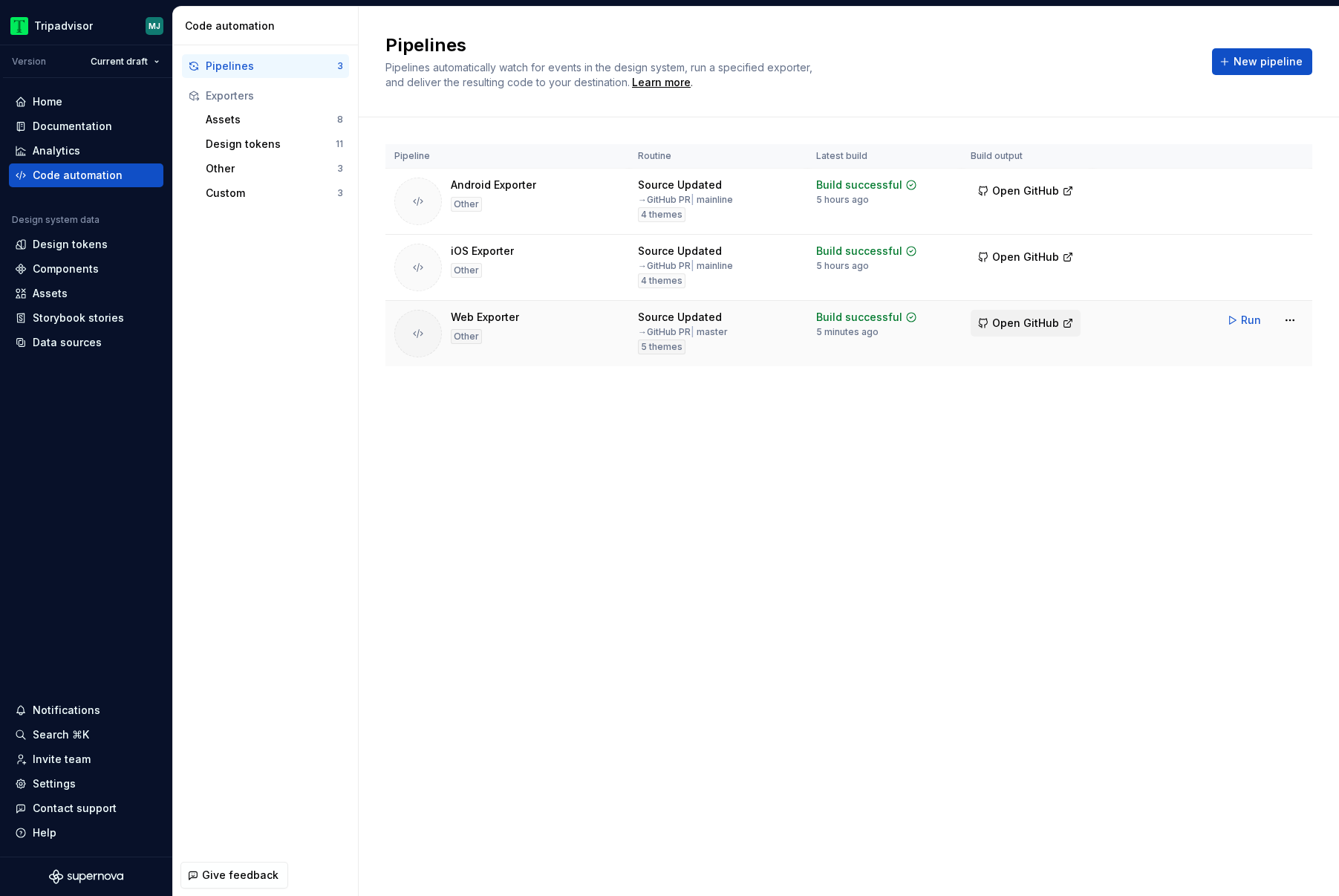
click at [1011, 320] on span "Open GitHub" at bounding box center [1026, 323] width 67 height 15
